Goal: Ask a question

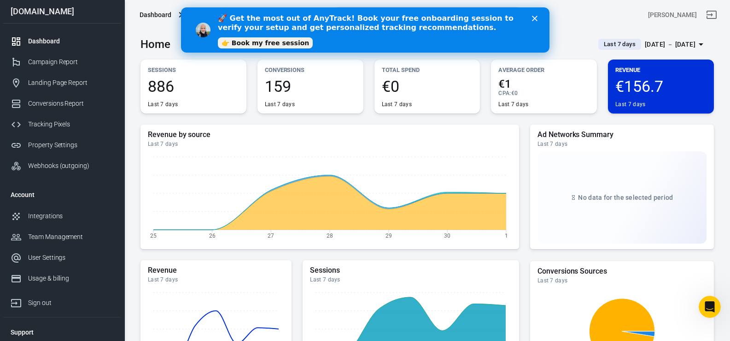
click at [534, 20] on icon "Close" at bounding box center [535, 19] width 6 height 6
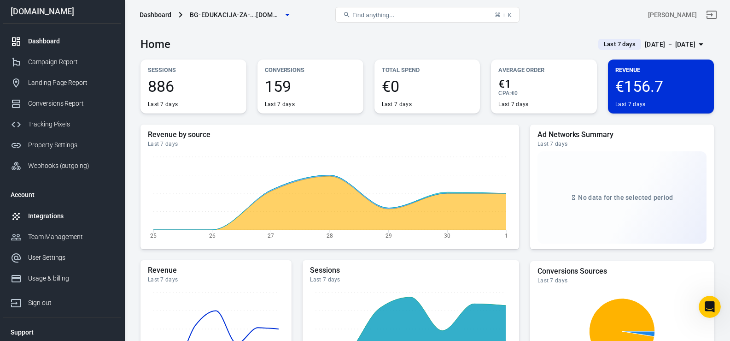
click at [43, 215] on div "Integrations" at bounding box center [71, 216] width 86 height 10
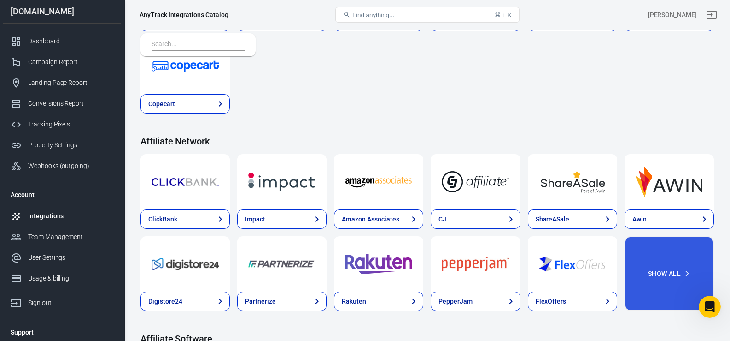
scroll to position [190, 0]
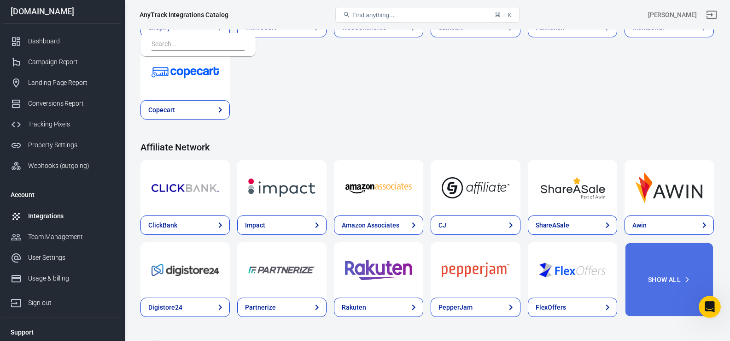
click at [650, 271] on button "Show All" at bounding box center [669, 279] width 89 height 75
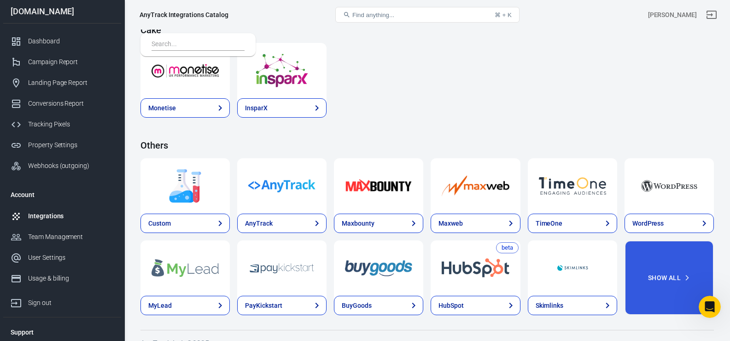
scroll to position [1668, 0]
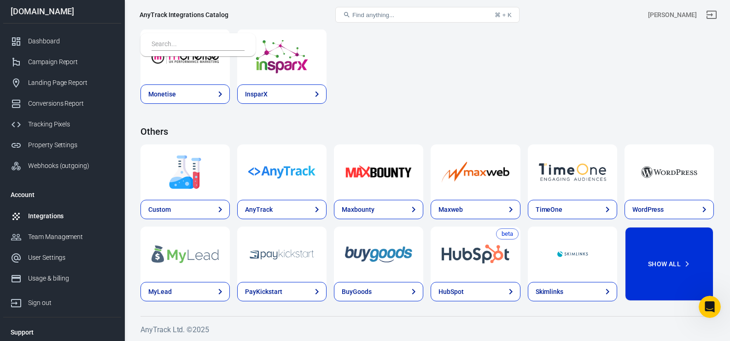
click at [674, 273] on button "Show All" at bounding box center [669, 263] width 89 height 75
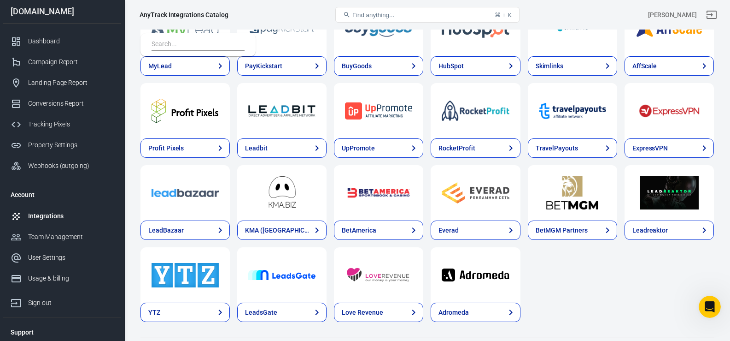
scroll to position [1914, 0]
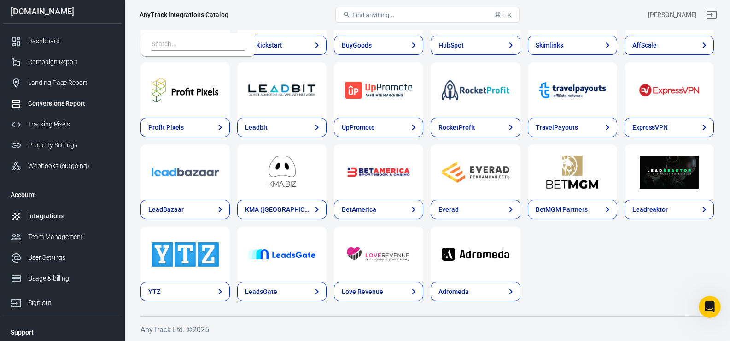
click at [56, 104] on div "Conversions Report" at bounding box center [71, 104] width 86 height 10
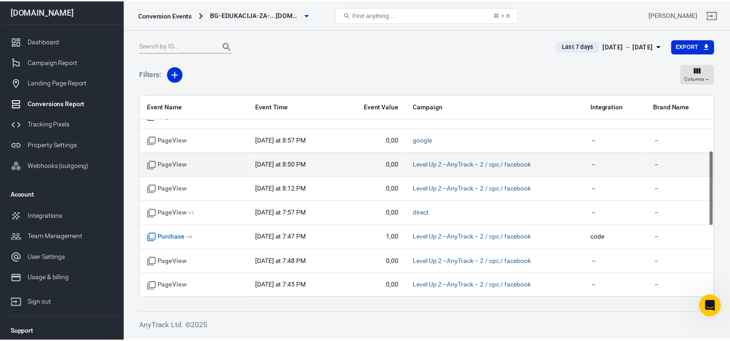
scroll to position [149, 0]
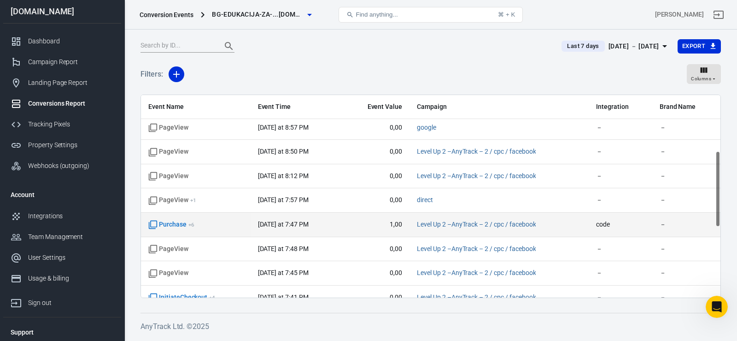
click at [208, 224] on span "Purchase + 6" at bounding box center [195, 224] width 95 height 9
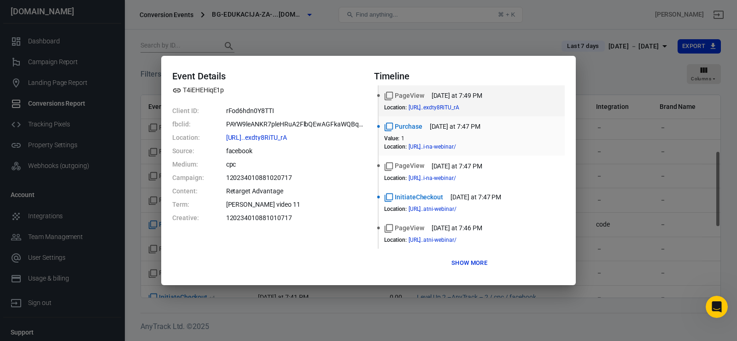
click at [408, 133] on div "Purchase [DATE] at 7:47 PM Value : 1 Location : [URL]..i-na-webinar/" at bounding box center [471, 136] width 175 height 28
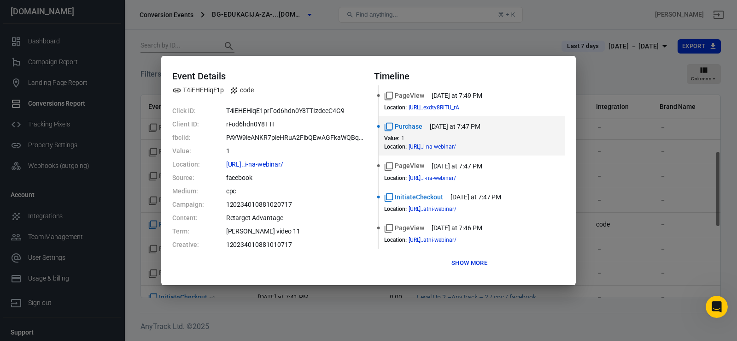
click at [311, 29] on div "Event Details T4iEHEHiqE1p code Click ID: T4iEHEHiqE1prFod6hdn0Y8TTIzdeeC4G9 Cl…" at bounding box center [368, 170] width 737 height 341
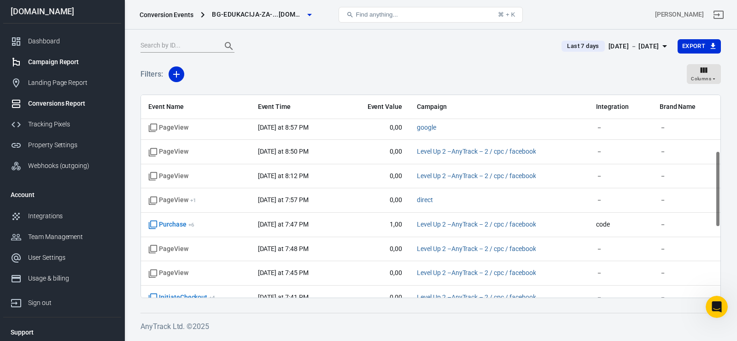
click at [57, 64] on div "Campaign Report" at bounding box center [71, 62] width 86 height 10
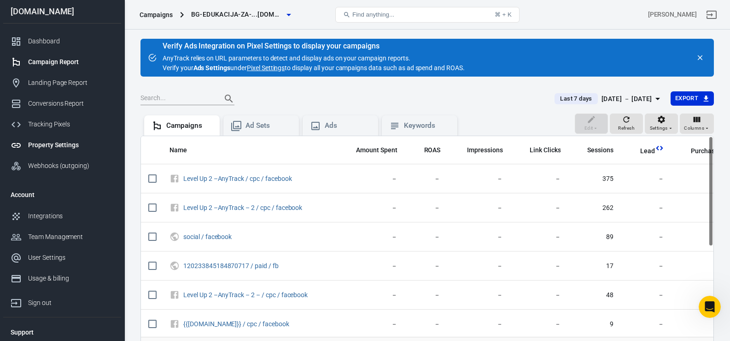
click at [49, 150] on link "Property Settings" at bounding box center [62, 145] width 118 height 21
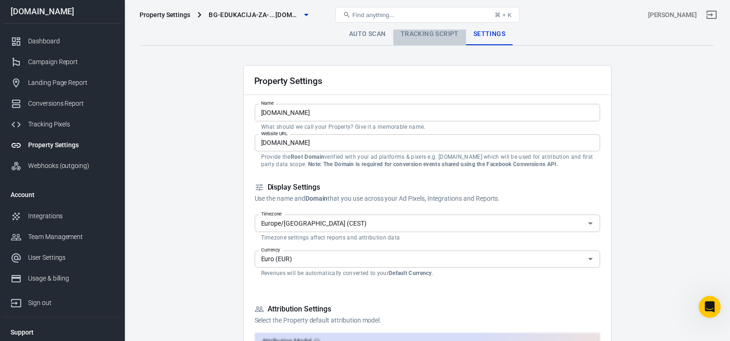
click at [419, 35] on link "Tracking Script" at bounding box center [430, 34] width 73 height 22
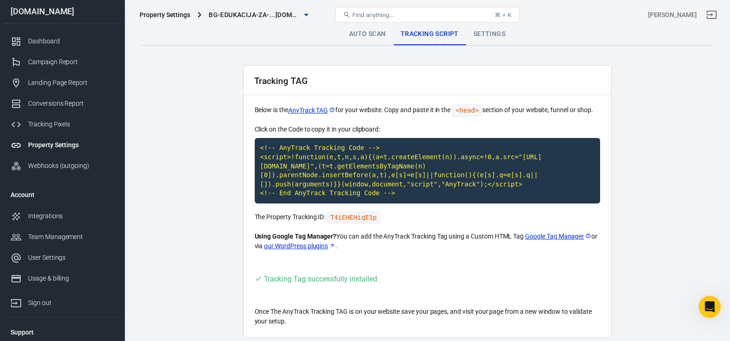
scroll to position [36, 0]
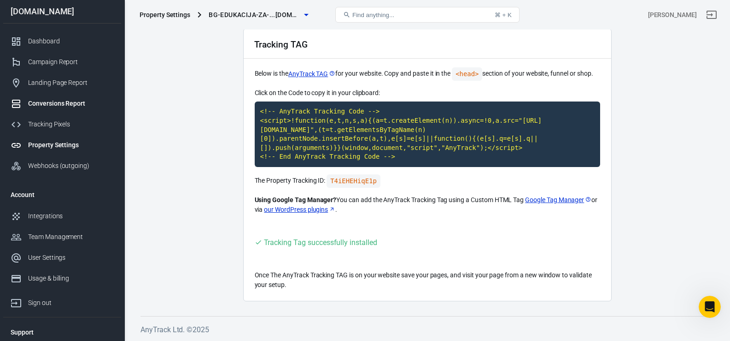
click at [52, 103] on div "Conversions Report" at bounding box center [71, 104] width 86 height 10
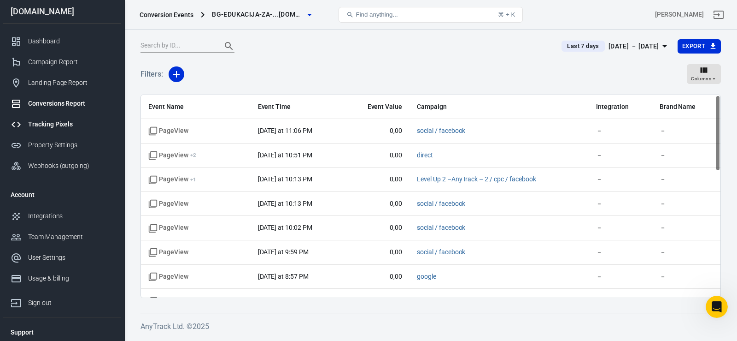
click at [53, 124] on div "Tracking Pixels" at bounding box center [71, 124] width 86 height 10
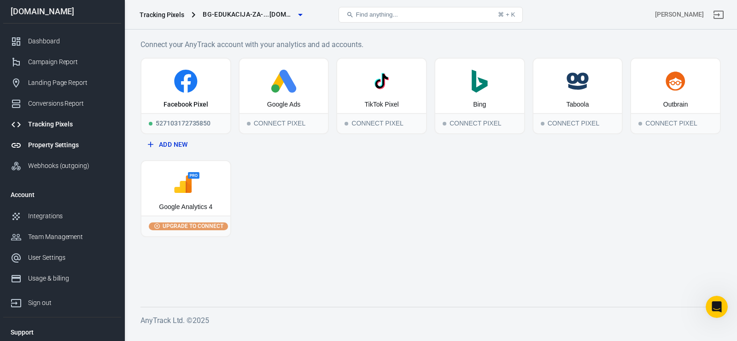
click at [57, 144] on div "Property Settings" at bounding box center [71, 145] width 86 height 10
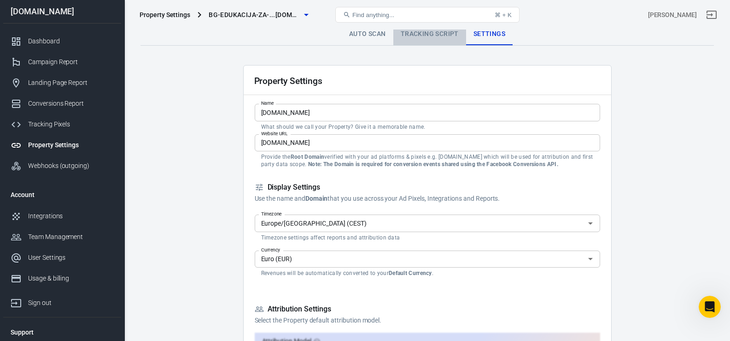
click at [418, 36] on link "Tracking Script" at bounding box center [430, 34] width 73 height 22
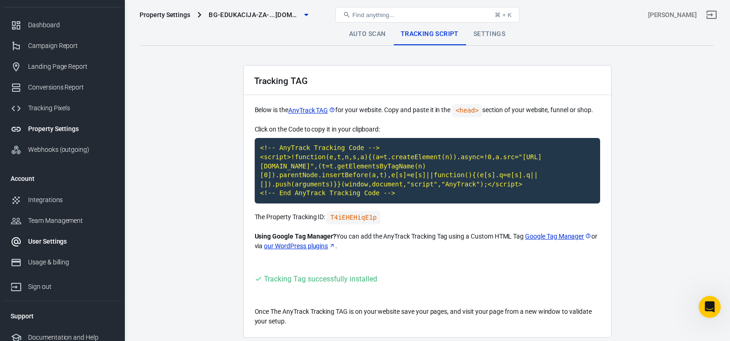
scroll to position [23, 0]
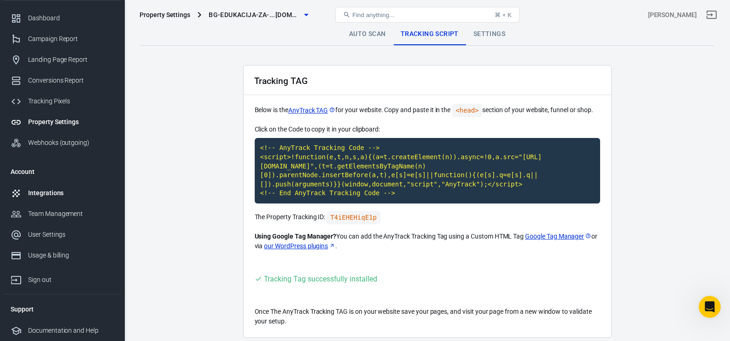
click at [39, 192] on div "Integrations" at bounding box center [71, 193] width 86 height 10
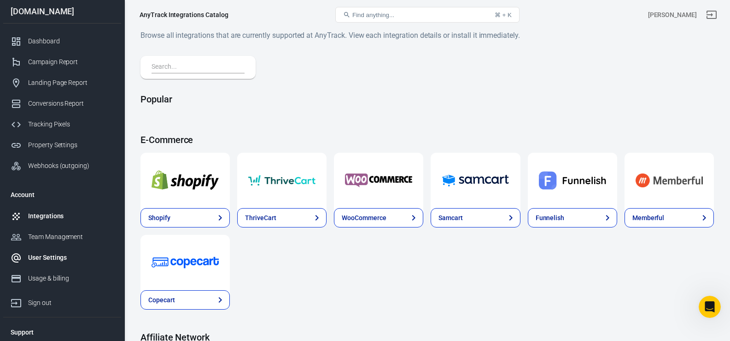
click at [48, 260] on div "User Settings" at bounding box center [71, 258] width 86 height 10
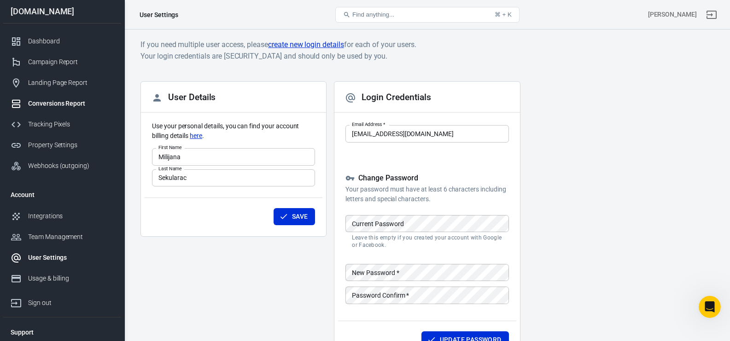
click at [59, 107] on div "Conversions Report" at bounding box center [71, 104] width 86 height 10
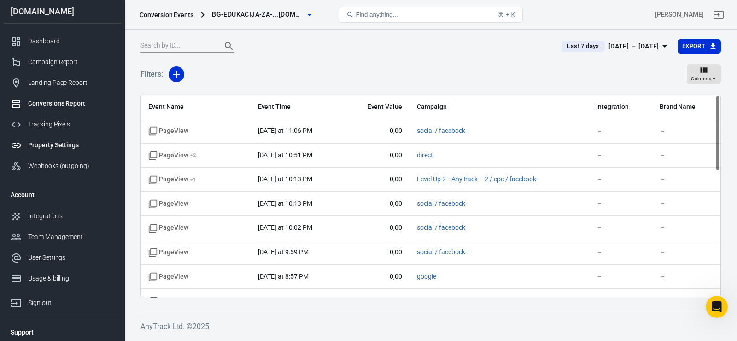
click at [49, 141] on div "Property Settings" at bounding box center [71, 145] width 86 height 10
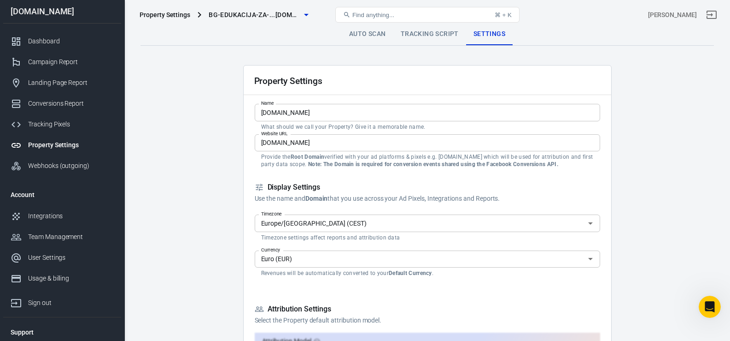
click at [429, 35] on link "Tracking Script" at bounding box center [430, 34] width 73 height 22
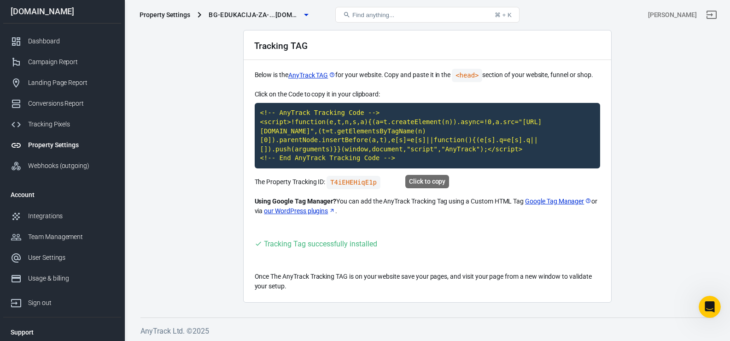
scroll to position [36, 0]
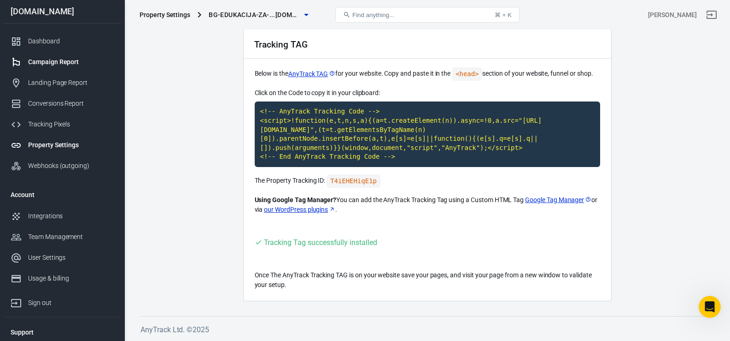
click at [49, 63] on div "Campaign Report" at bounding box center [71, 62] width 86 height 10
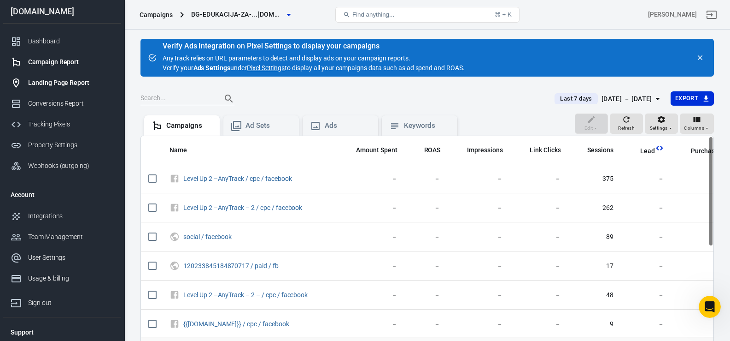
click at [48, 88] on link "Landing Page Report" at bounding box center [62, 82] width 118 height 21
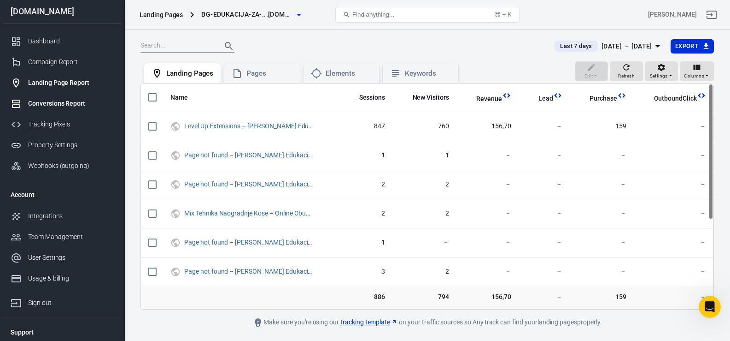
click at [46, 104] on div "Conversions Report" at bounding box center [71, 104] width 86 height 10
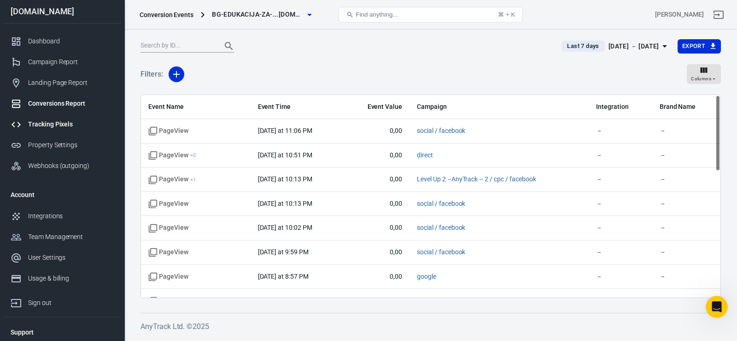
click at [50, 123] on div "Tracking Pixels" at bounding box center [71, 124] width 86 height 10
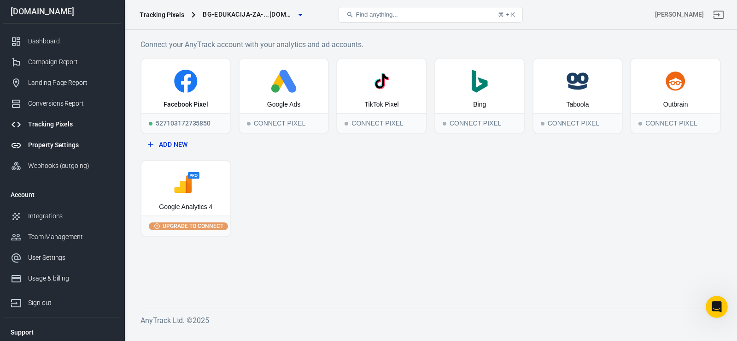
click at [68, 152] on link "Property Settings" at bounding box center [62, 145] width 118 height 21
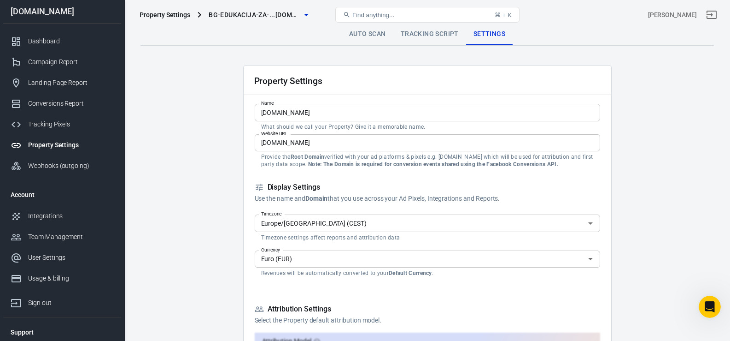
click at [433, 29] on div "Property Settings bg-edukacija-za-...[DOMAIN_NAME] Find anything... ⌘ + K [PERS…" at bounding box center [428, 14] width 606 height 29
click at [65, 164] on div "Webhooks (outgoing)" at bounding box center [71, 166] width 86 height 10
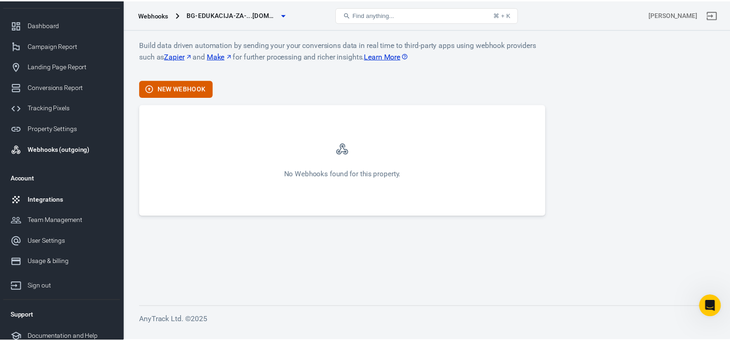
scroll to position [23, 0]
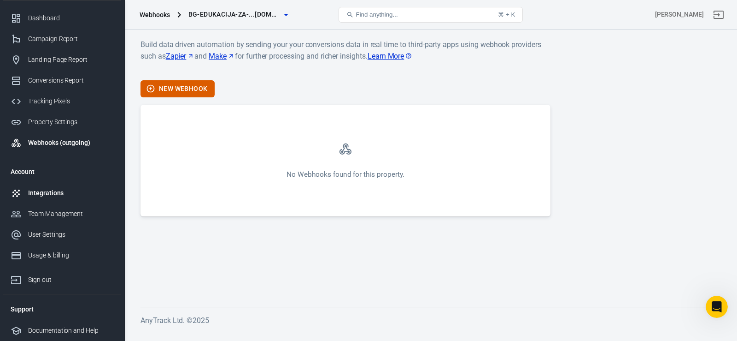
click at [51, 197] on div "Integrations" at bounding box center [71, 193] width 86 height 10
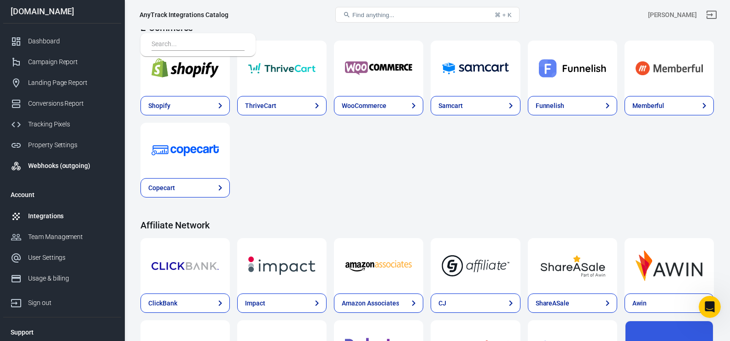
click at [51, 164] on div "Webhooks (outgoing)" at bounding box center [71, 166] width 86 height 10
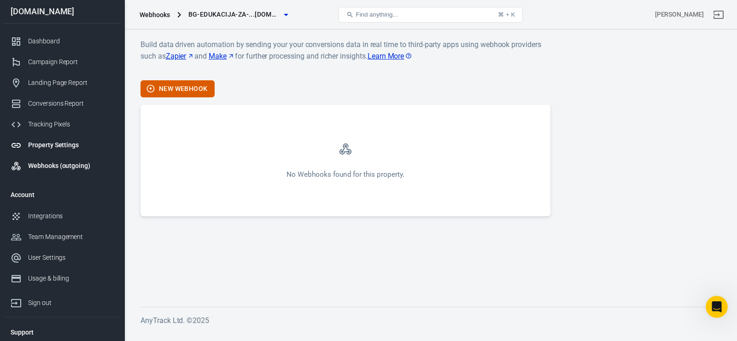
click at [50, 142] on div "Property Settings" at bounding box center [71, 145] width 86 height 10
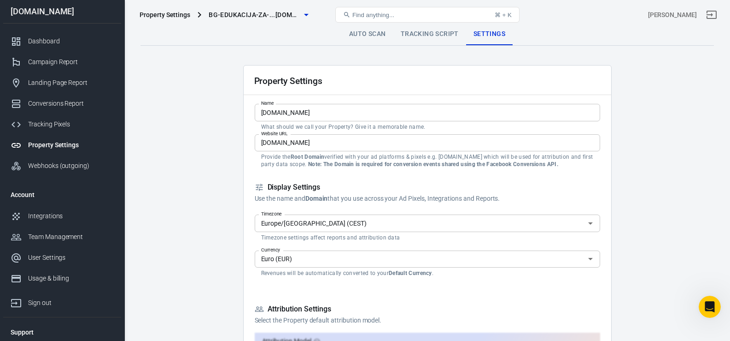
click at [426, 30] on link "Tracking Script" at bounding box center [430, 34] width 73 height 22
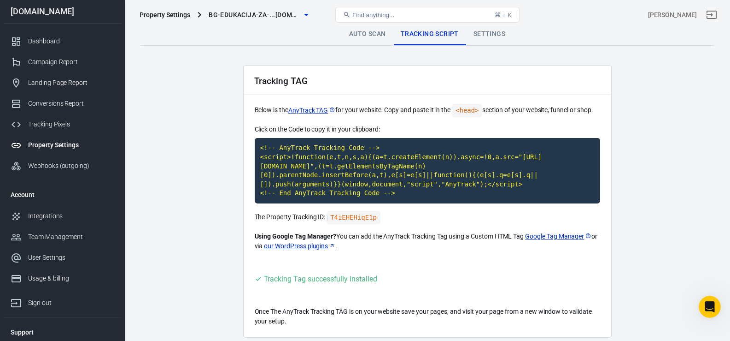
click at [368, 42] on link "Auto Scan" at bounding box center [368, 34] width 52 height 22
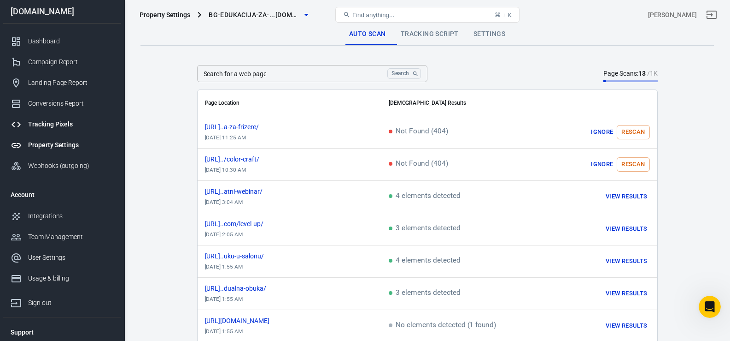
click at [61, 129] on link "Tracking Pixels" at bounding box center [62, 124] width 118 height 21
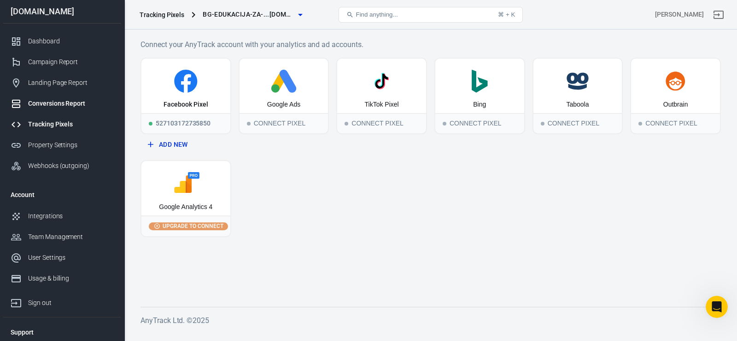
click at [63, 105] on div "Conversions Report" at bounding box center [71, 104] width 86 height 10
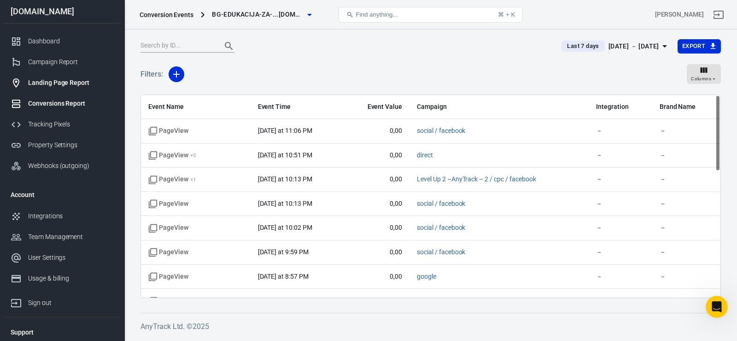
click at [54, 82] on div "Landing Page Report" at bounding box center [71, 83] width 86 height 10
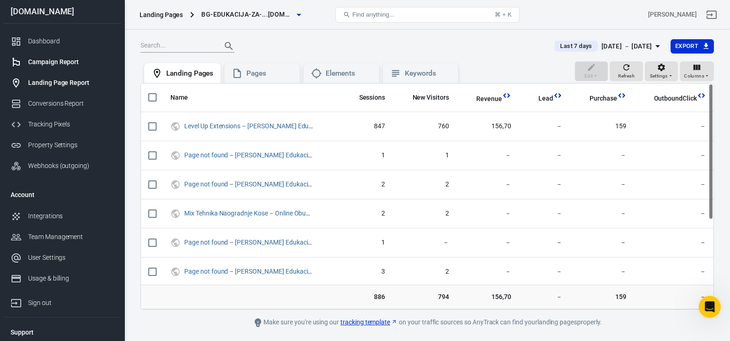
click at [55, 61] on div "Campaign Report" at bounding box center [71, 62] width 86 height 10
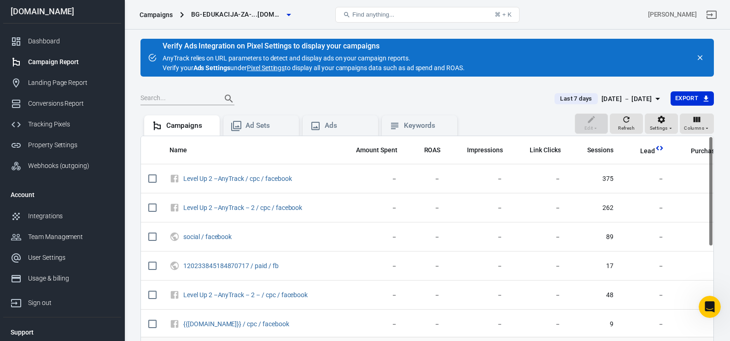
click at [274, 70] on link "Pixel Settings" at bounding box center [266, 68] width 38 height 10
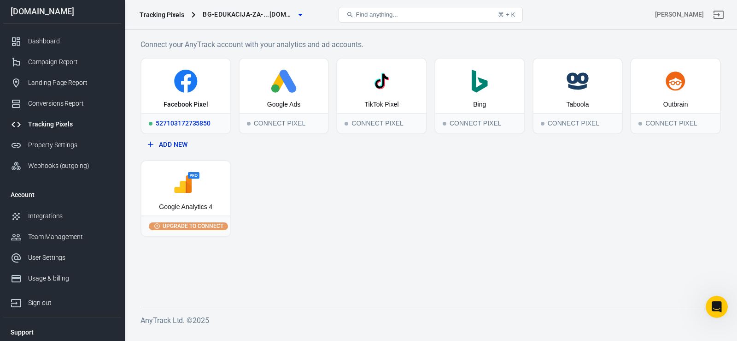
click at [184, 88] on icon at bounding box center [186, 83] width 10 height 18
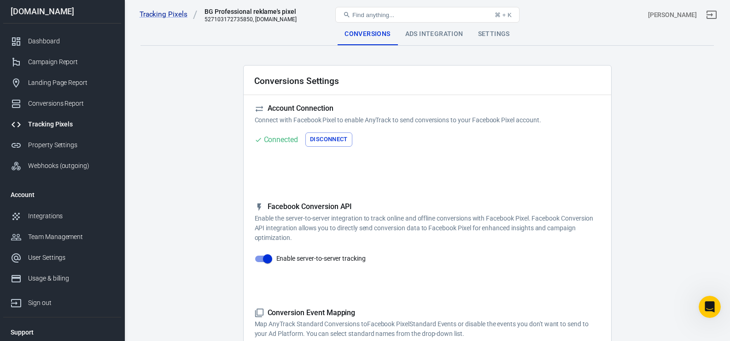
click at [430, 37] on div "Ads Integration" at bounding box center [434, 34] width 73 height 22
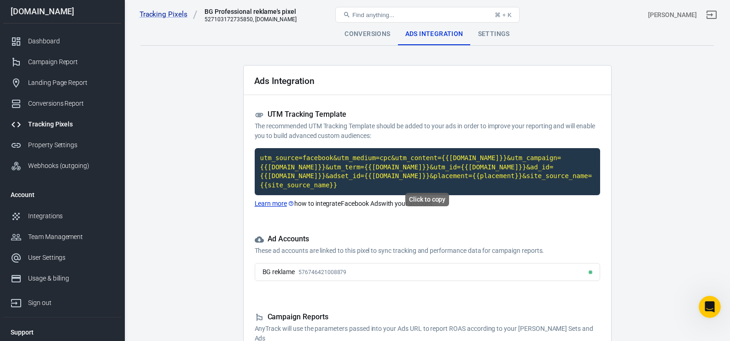
click at [304, 174] on code "utm_source=facebook&utm_medium=cpc&utm_content={{[DOMAIN_NAME]}}&utm_campaign={…" at bounding box center [428, 171] width 346 height 47
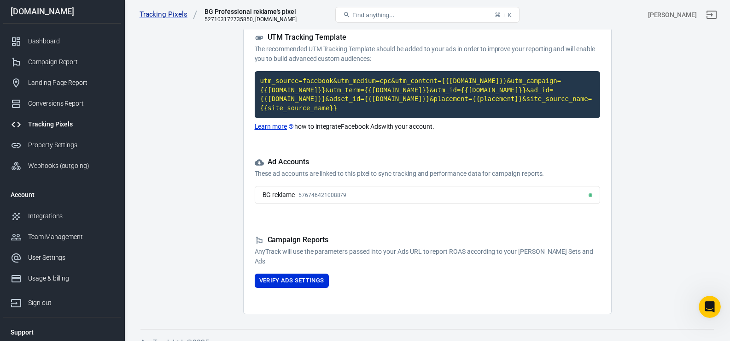
scroll to position [81, 0]
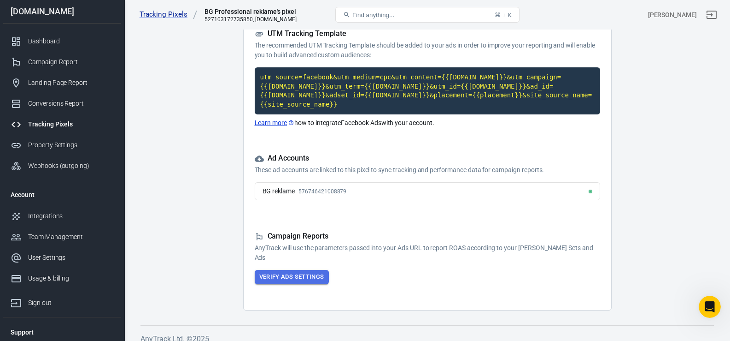
click at [281, 270] on button "Verify Ads Settings" at bounding box center [292, 277] width 74 height 14
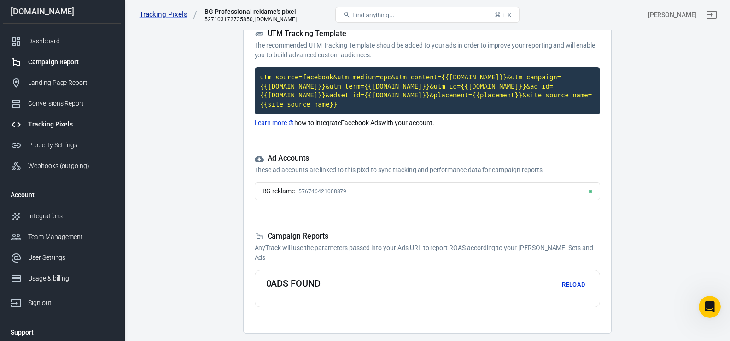
click at [49, 63] on div "Campaign Report" at bounding box center [71, 62] width 86 height 10
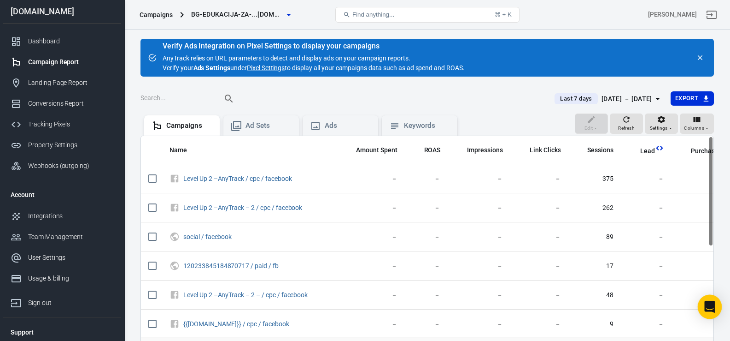
click at [711, 310] on icon "Open Intercom Messenger" at bounding box center [710, 306] width 12 height 12
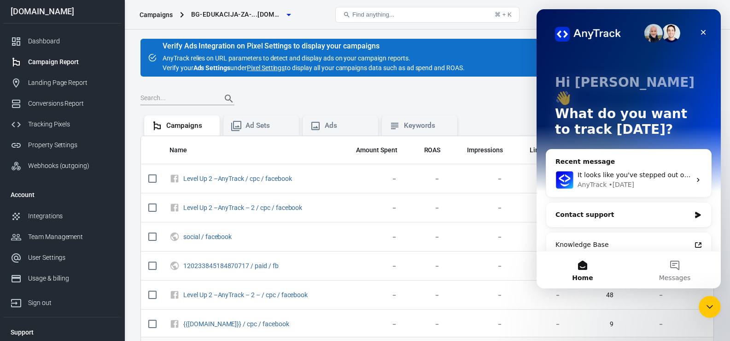
click at [602, 204] on div "Contact support" at bounding box center [629, 214] width 165 height 24
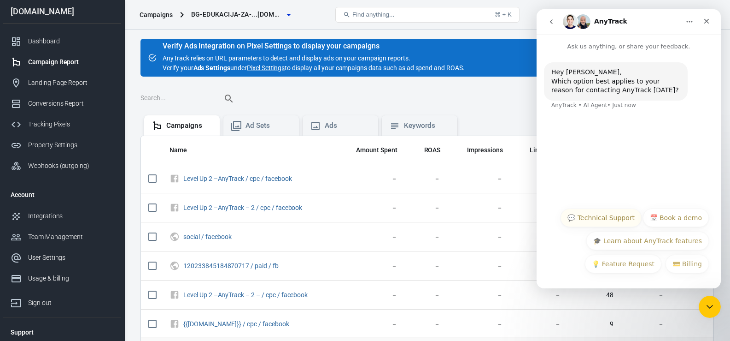
click at [594, 220] on button "💬 Technical Support" at bounding box center [601, 217] width 81 height 18
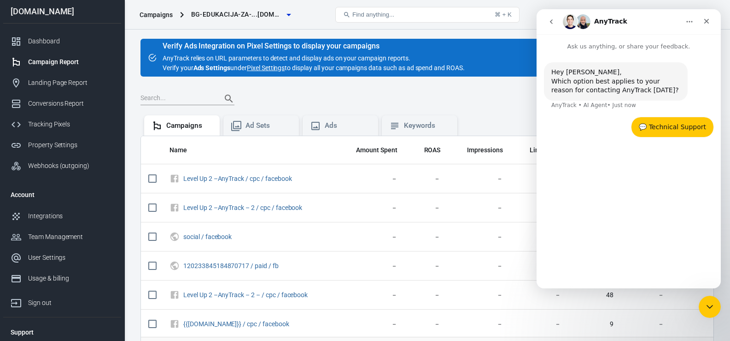
click at [508, 24] on div "Find anything... ⌘ + K" at bounding box center [428, 15] width 192 height 22
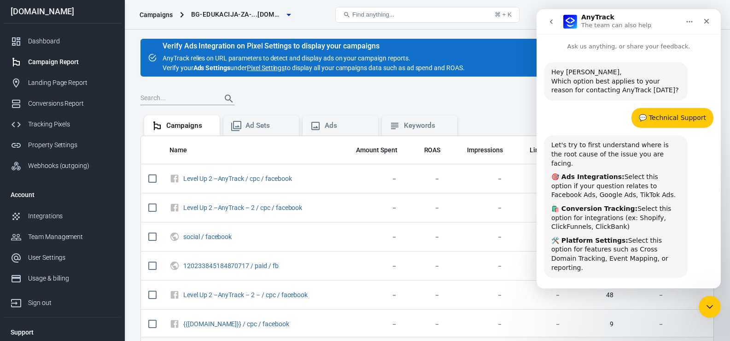
scroll to position [68, 0]
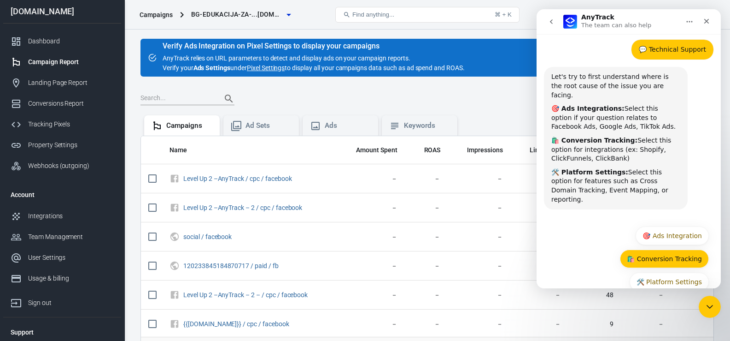
click at [676, 249] on button "🛍️ Conversion Tracking" at bounding box center [664, 258] width 89 height 18
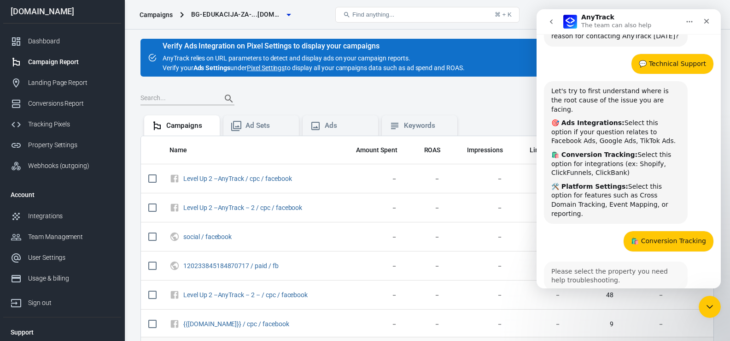
scroll to position [109, 0]
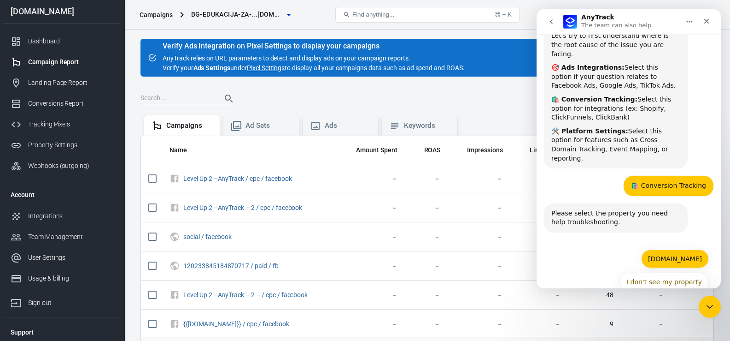
click at [641, 249] on button "[DOMAIN_NAME]" at bounding box center [675, 258] width 68 height 18
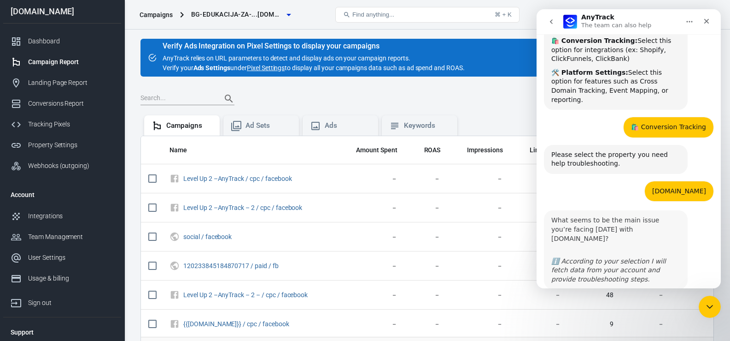
scroll to position [223, 0]
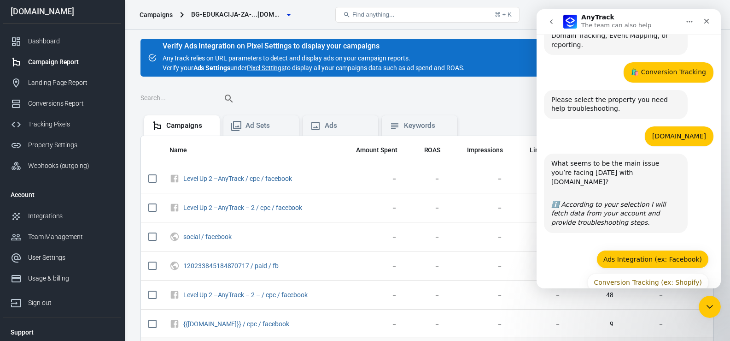
click at [642, 250] on button "Ads Integration (ex: Facebook)" at bounding box center [653, 259] width 112 height 18
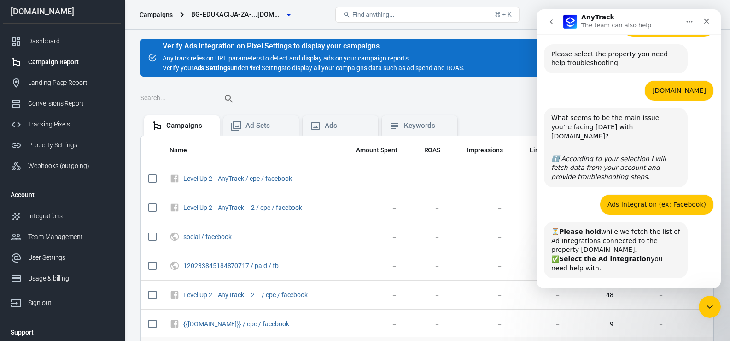
scroll to position [292, 0]
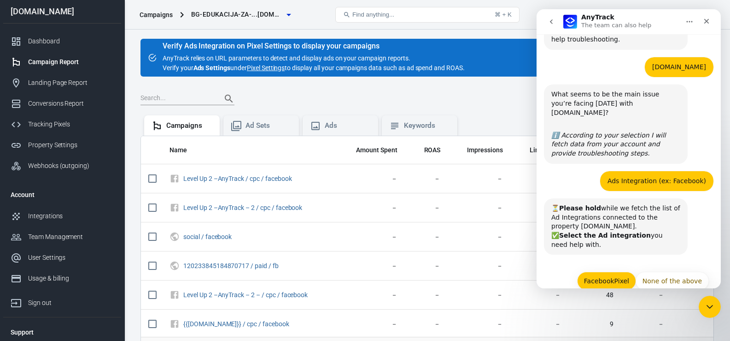
click at [611, 271] on button "FacebookPixel" at bounding box center [606, 280] width 59 height 18
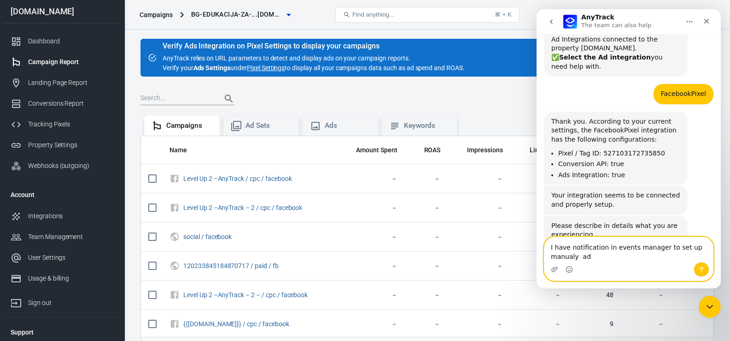
scroll to position [479, 0]
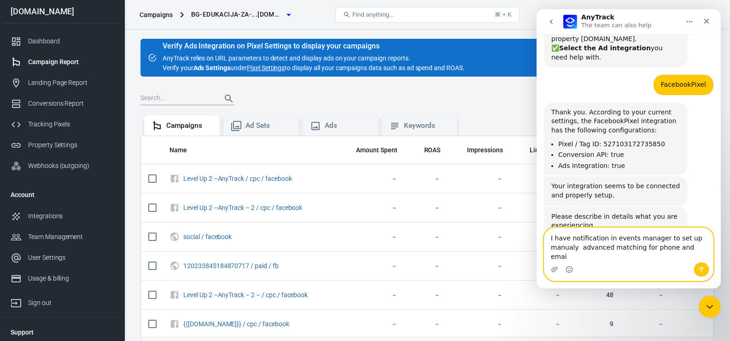
type textarea "I have notification in events manager to set up manualy advanced matching for p…"
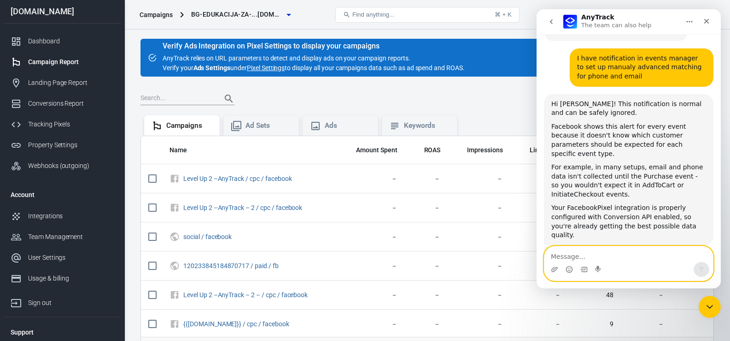
scroll to position [676, 0]
